Goal: Download file/media

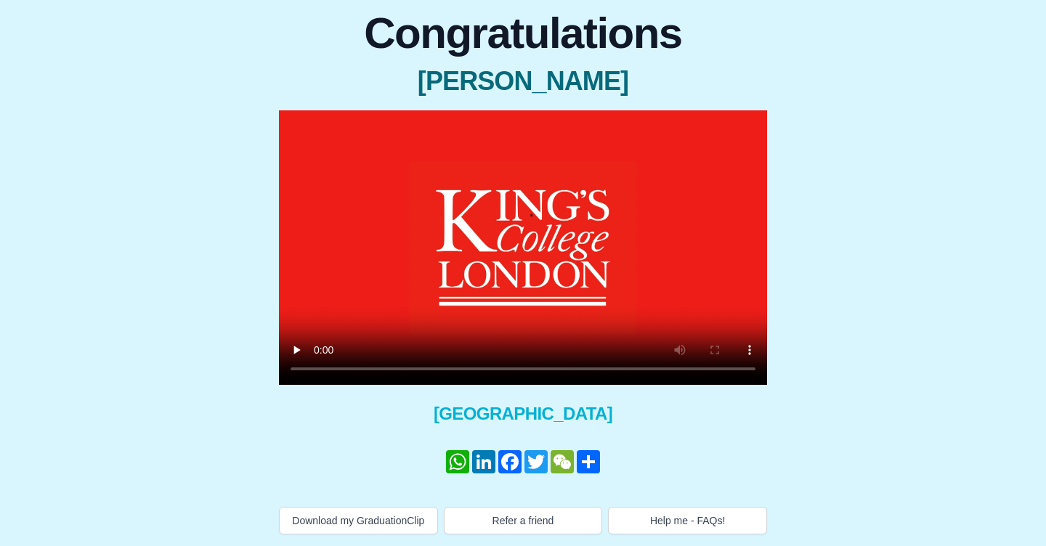
scroll to position [137, 0]
click at [366, 516] on button "Download my GraduationClip" at bounding box center [358, 521] width 159 height 28
click at [372, 45] on span "Congratulations" at bounding box center [523, 34] width 488 height 44
click at [521, 234] on video at bounding box center [523, 247] width 488 height 275
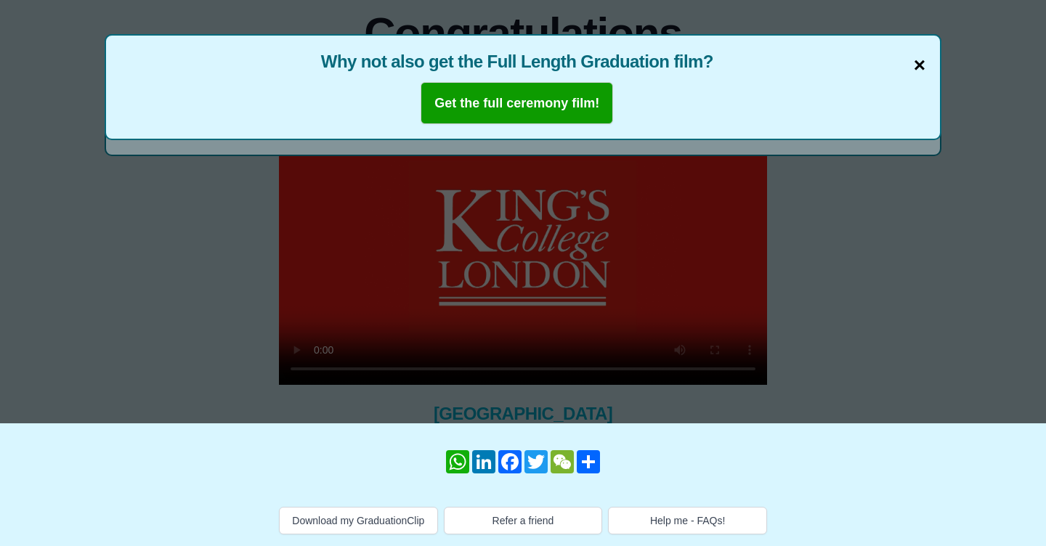
click at [918, 52] on span "×" at bounding box center [920, 65] width 12 height 31
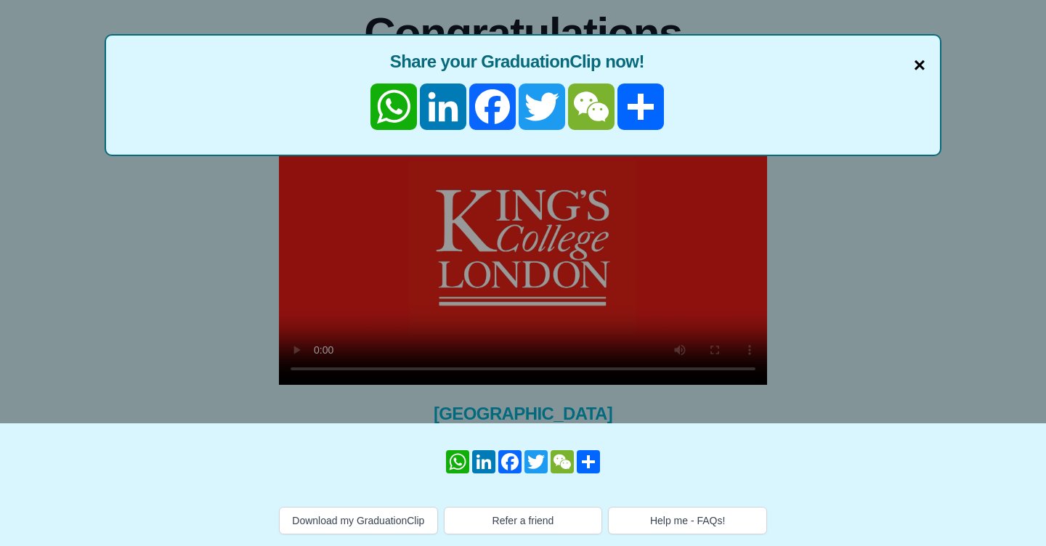
click at [917, 52] on span "×" at bounding box center [920, 65] width 12 height 31
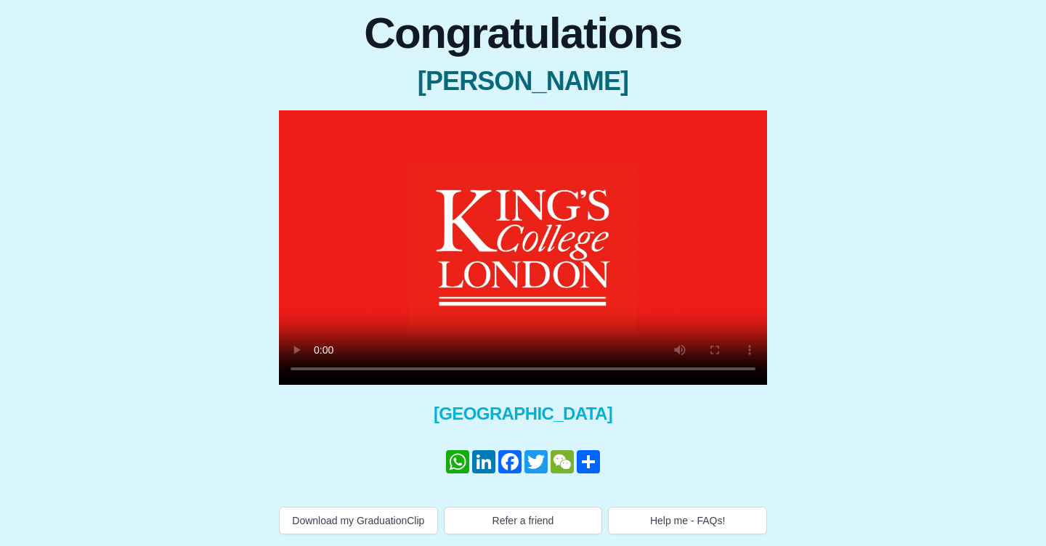
click at [320, 353] on video at bounding box center [523, 247] width 488 height 275
click at [408, 356] on video at bounding box center [523, 247] width 488 height 275
click at [432, 356] on video at bounding box center [523, 247] width 488 height 275
click at [535, 355] on video at bounding box center [523, 247] width 488 height 275
click at [320, 352] on video at bounding box center [523, 247] width 488 height 275
